Goal: Transaction & Acquisition: Purchase product/service

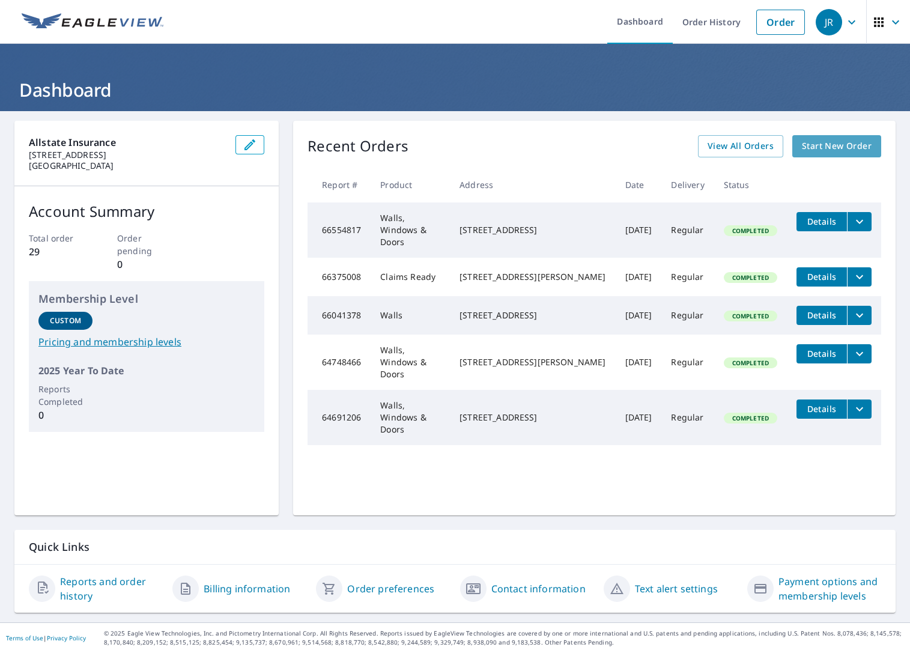
click at [818, 144] on span "Start New Order" at bounding box center [837, 146] width 70 height 15
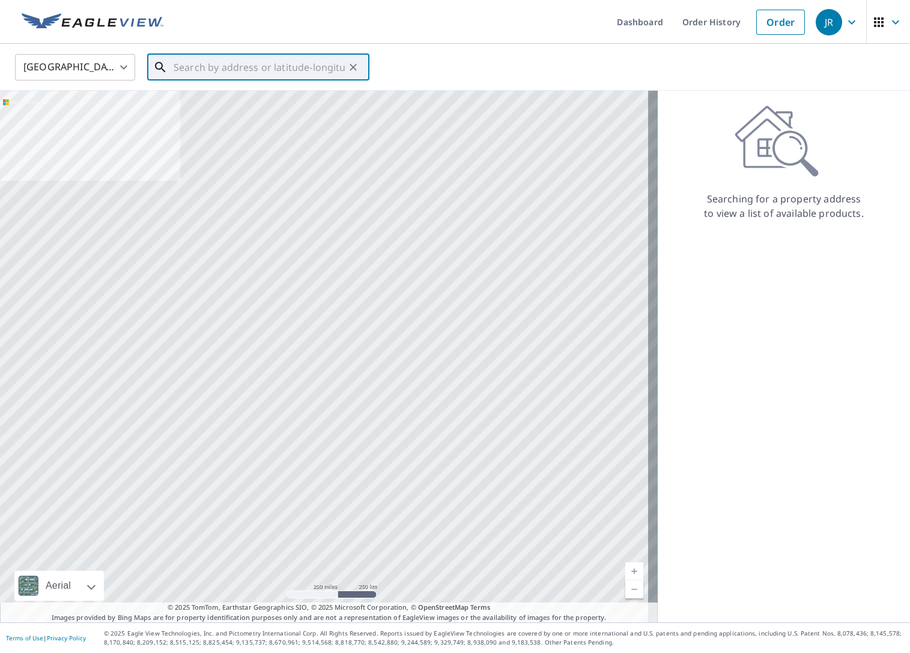
click at [222, 73] on input "text" at bounding box center [259, 67] width 171 height 34
paste input "[GEOGRAPHIC_DATA]"
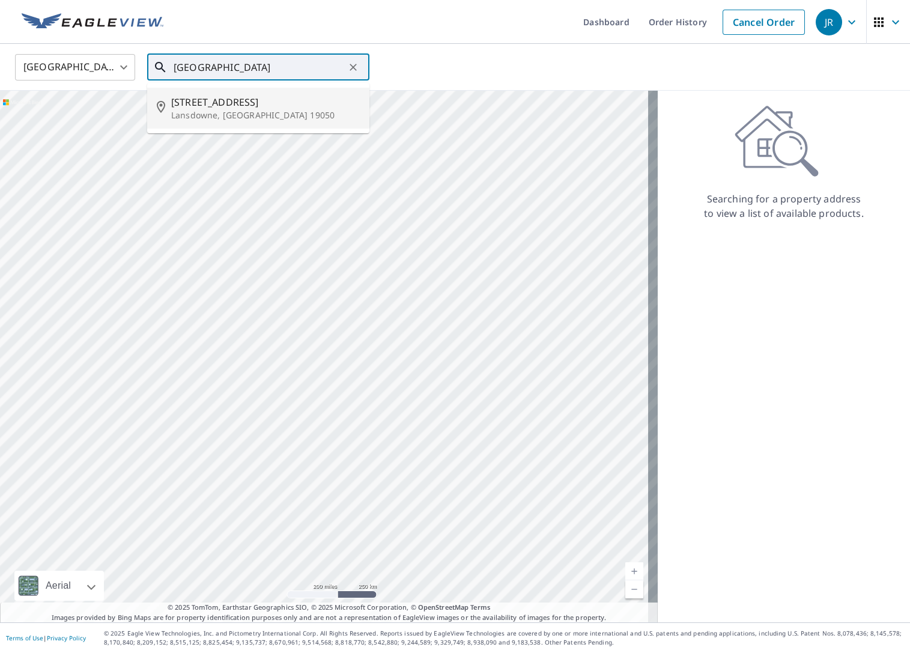
click at [196, 109] on div "[STREET_ADDRESS]" at bounding box center [265, 108] width 189 height 26
type input "[STREET_ADDRESS]"
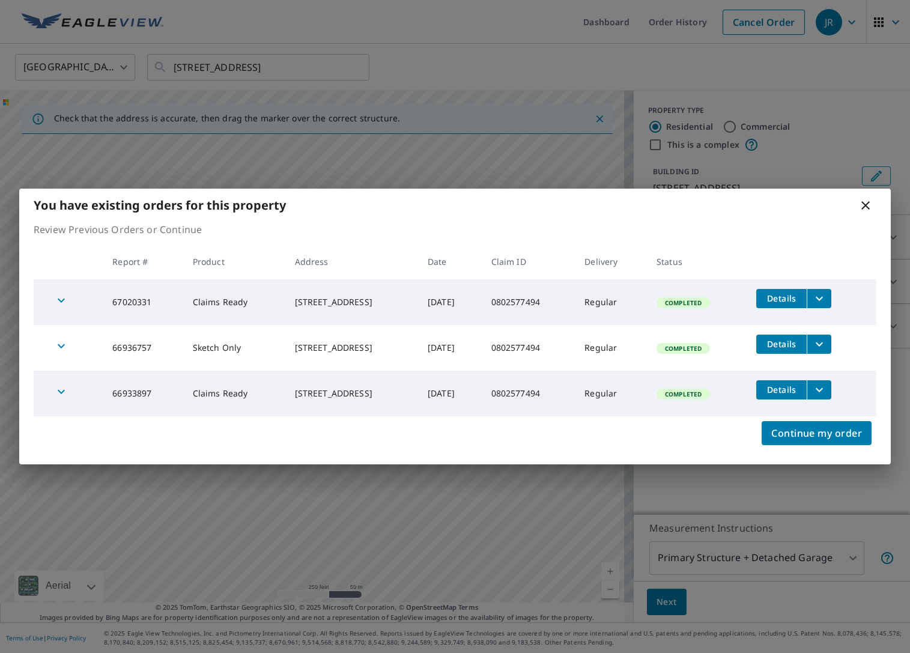
click at [855, 206] on div "You have existing orders for this property" at bounding box center [454, 205] width 871 height 33
click at [863, 204] on icon at bounding box center [865, 205] width 8 height 8
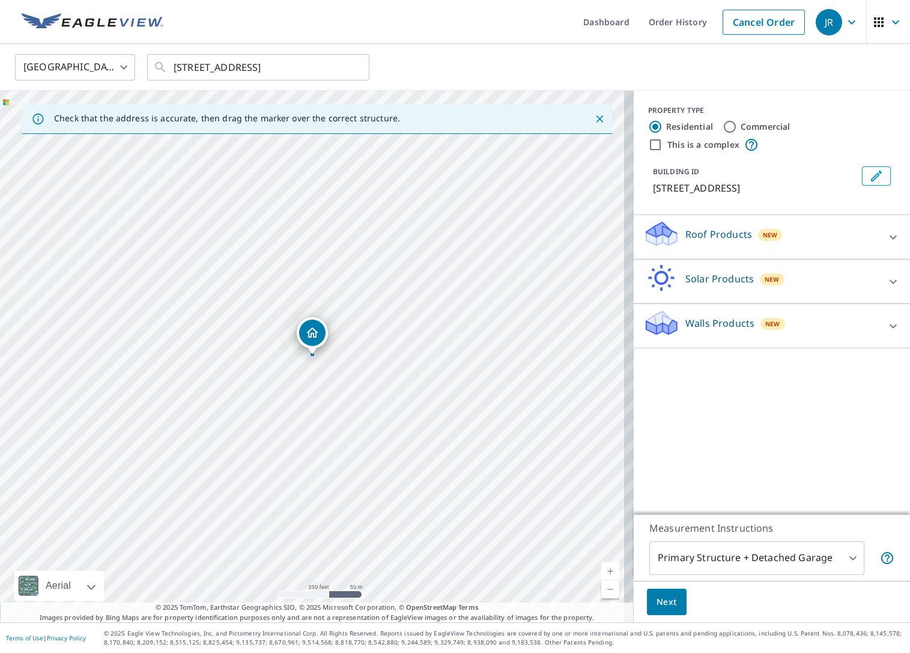
click at [878, 235] on div at bounding box center [892, 237] width 29 height 29
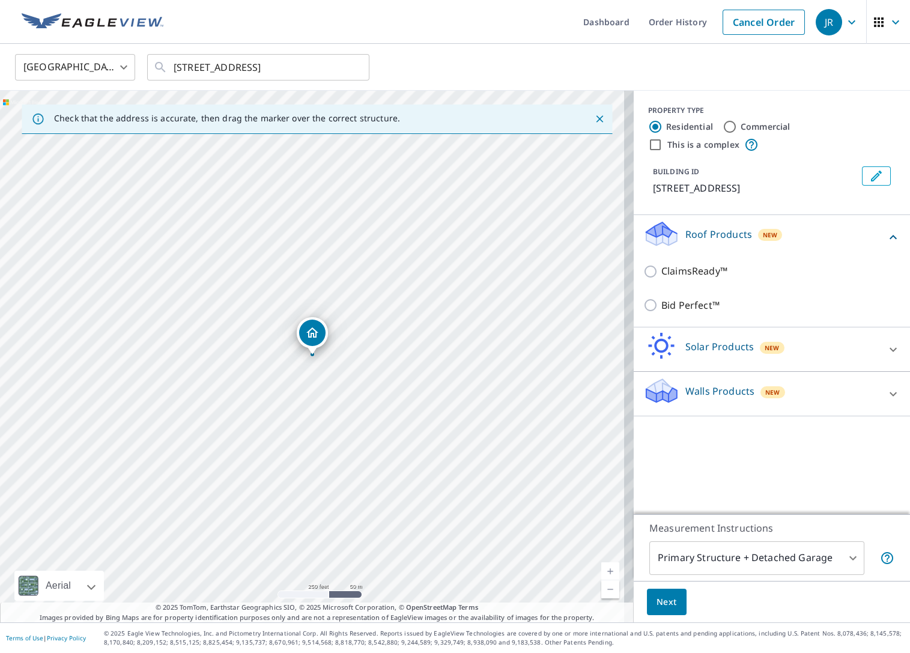
click at [868, 235] on div "Roof Products New" at bounding box center [764, 237] width 243 height 34
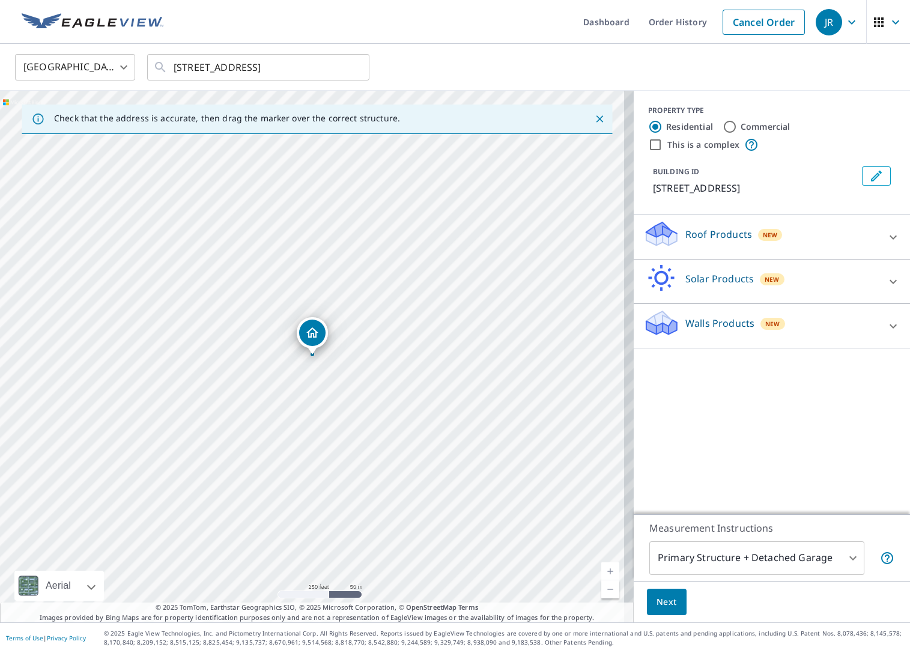
click at [868, 318] on div "Walls Products New" at bounding box center [771, 326] width 257 height 34
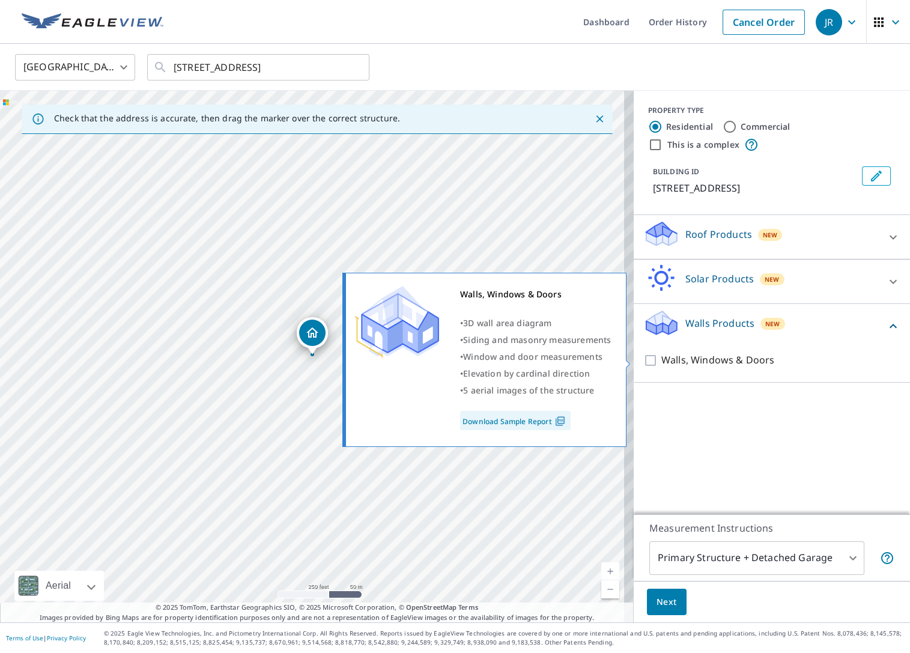
click at [644, 357] on input "Walls, Windows & Doors" at bounding box center [652, 360] width 18 height 14
checkbox input "true"
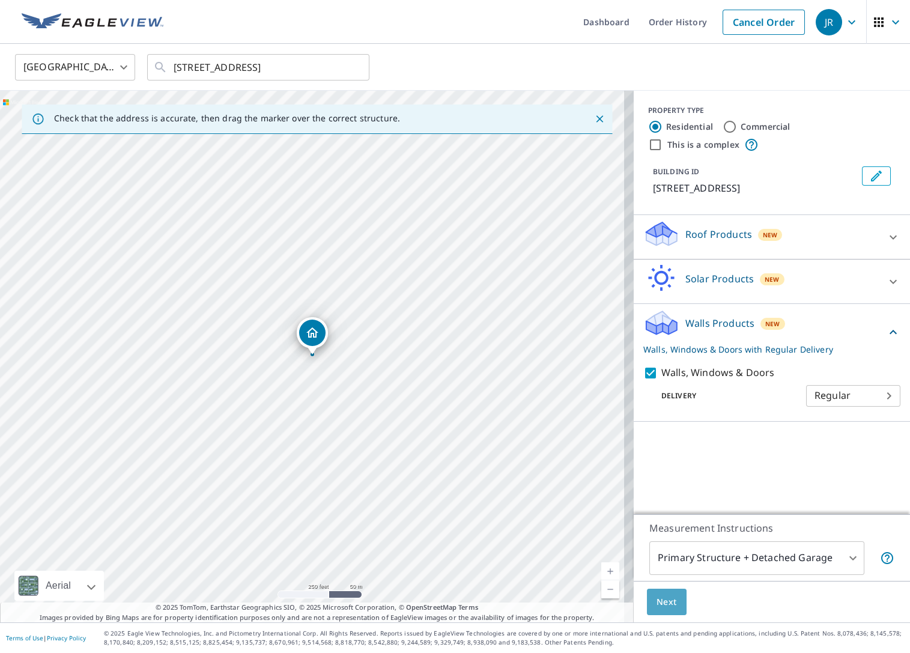
click at [660, 598] on span "Next" at bounding box center [666, 601] width 20 height 15
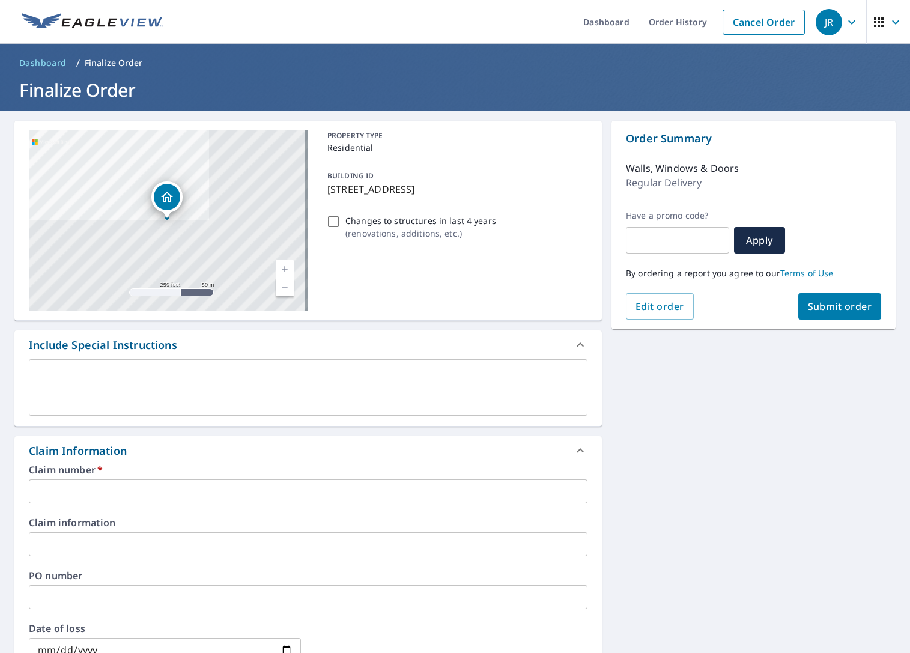
click at [180, 485] on input "text" at bounding box center [308, 491] width 558 height 24
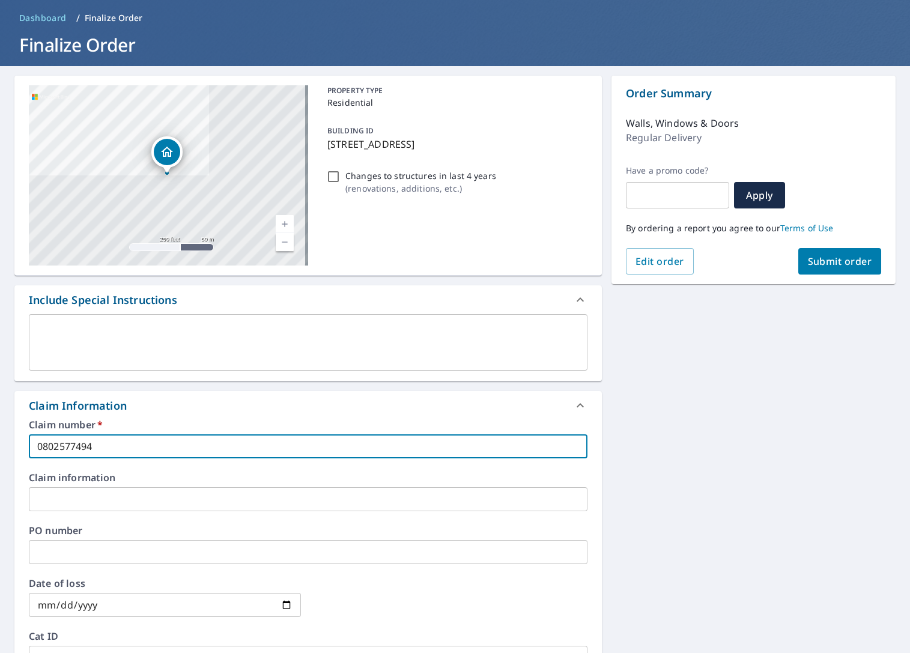
scroll to position [22, 0]
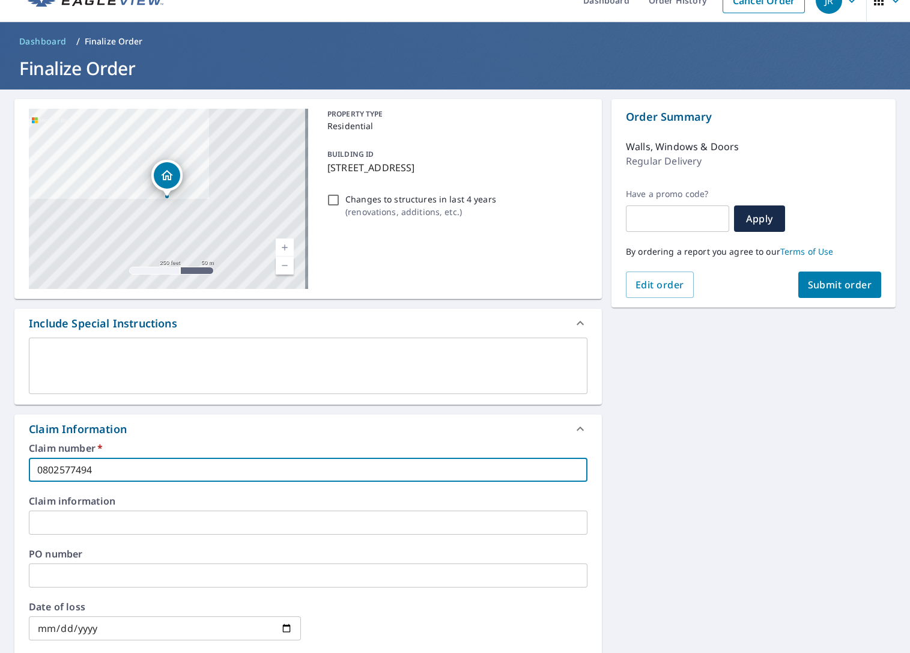
type input "0802577494"
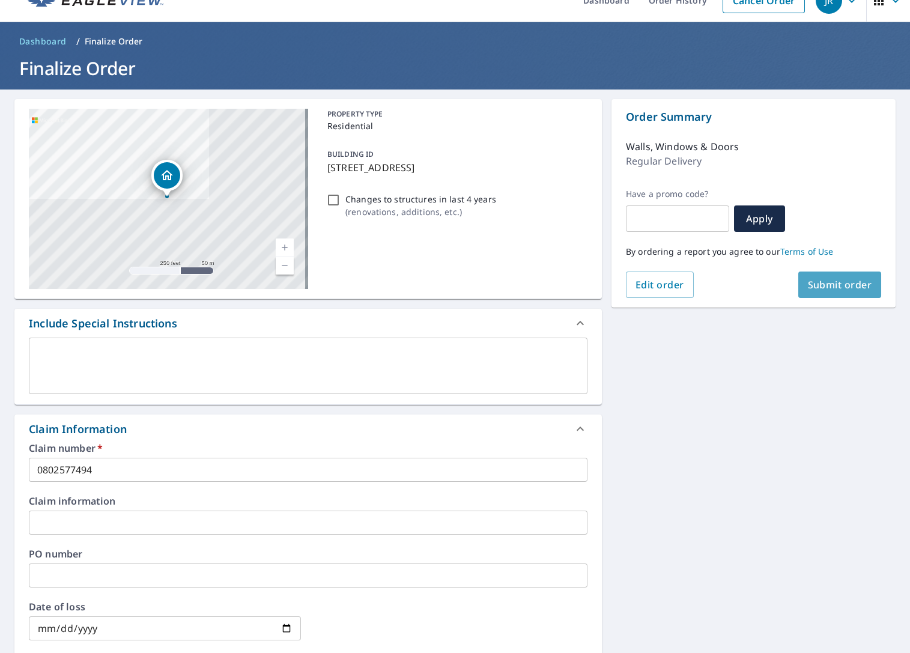
click at [845, 275] on button "Submit order" at bounding box center [839, 284] width 83 height 26
